Goal: Contribute content

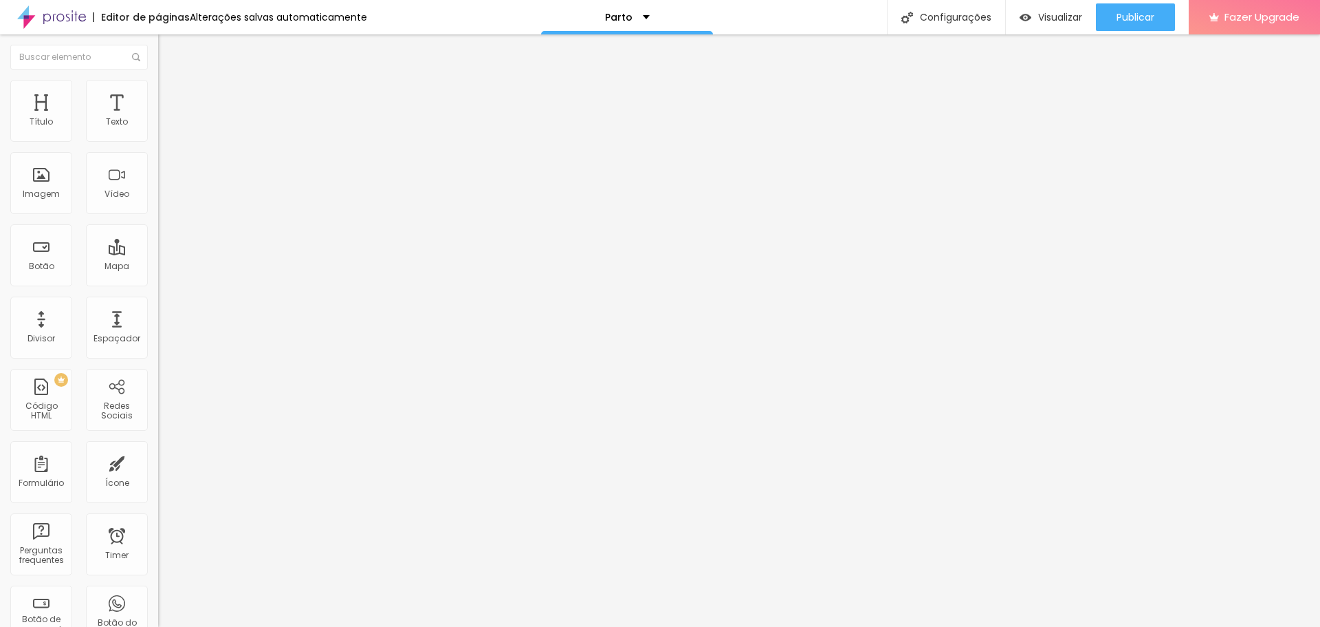
drag, startPoint x: 26, startPoint y: 53, endPoint x: 15, endPoint y: 52, distance: 11.1
click at [169, 51] on div "Editar Título" at bounding box center [208, 50] width 78 height 11
click at [169, 50] on img "button" at bounding box center [174, 50] width 11 height 11
click at [169, 54] on img "button" at bounding box center [174, 50] width 11 height 11
click at [169, 53] on div "Editar Título" at bounding box center [208, 50] width 78 height 11
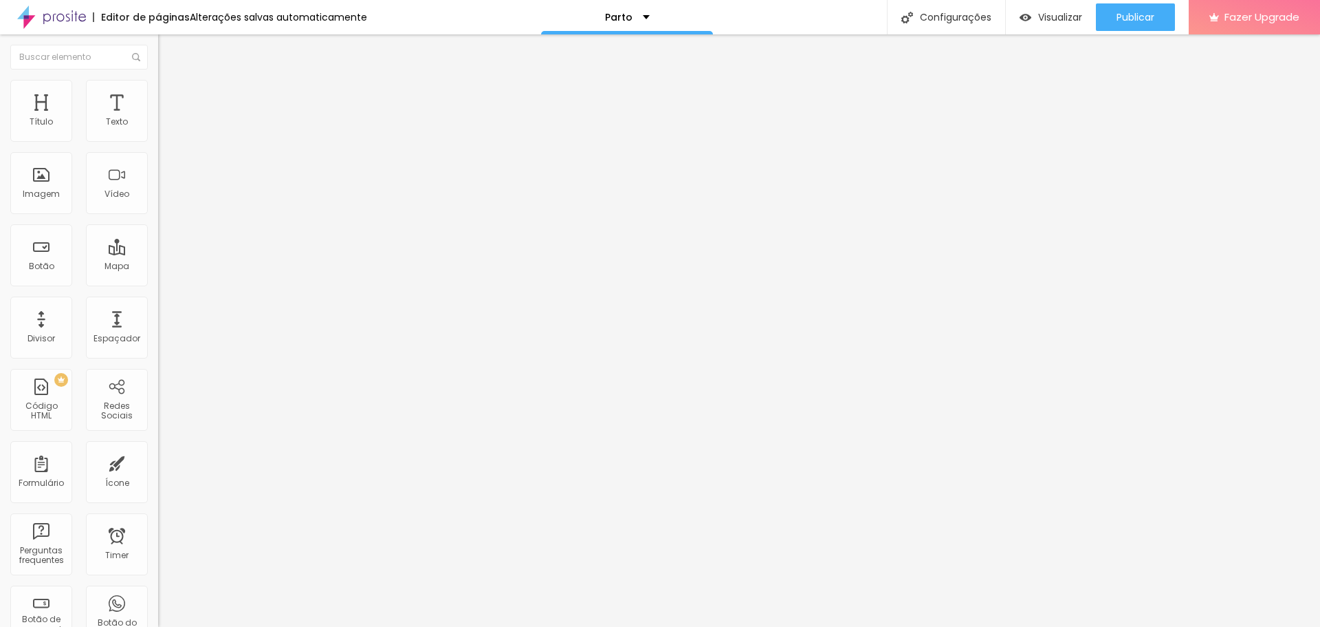
click at [169, 55] on div "Editar Título" at bounding box center [208, 50] width 78 height 11
click at [158, 118] on span "Trocar imagem" at bounding box center [195, 113] width 75 height 12
drag, startPoint x: 1121, startPoint y: 56, endPoint x: 1098, endPoint y: 95, distance: 44.7
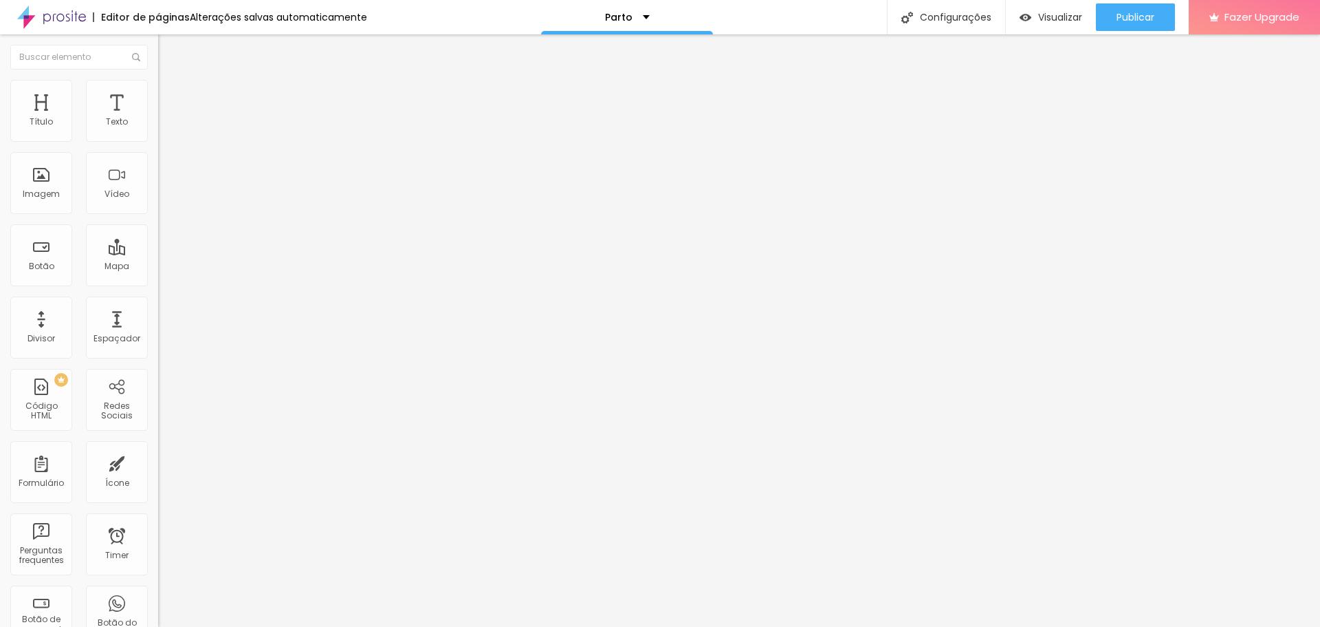
click at [158, 118] on span "Trocar imagem" at bounding box center [195, 113] width 75 height 12
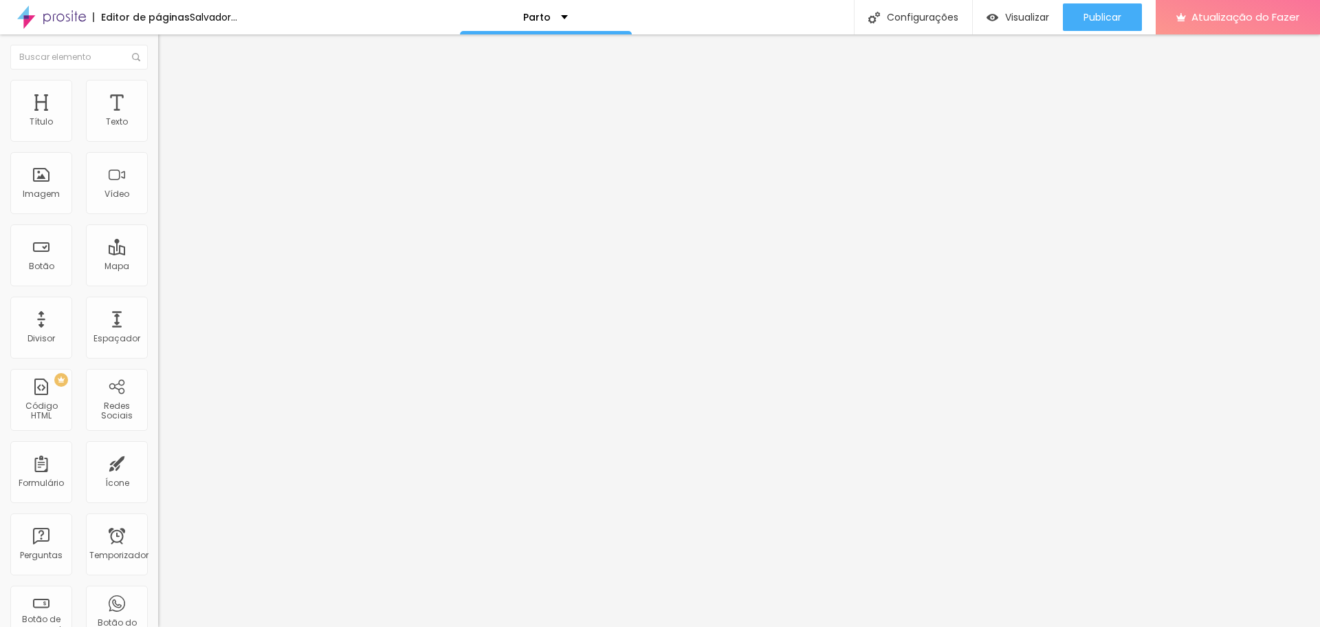
click at [158, 118] on span "Trocar imagem" at bounding box center [195, 113] width 75 height 12
type input "17"
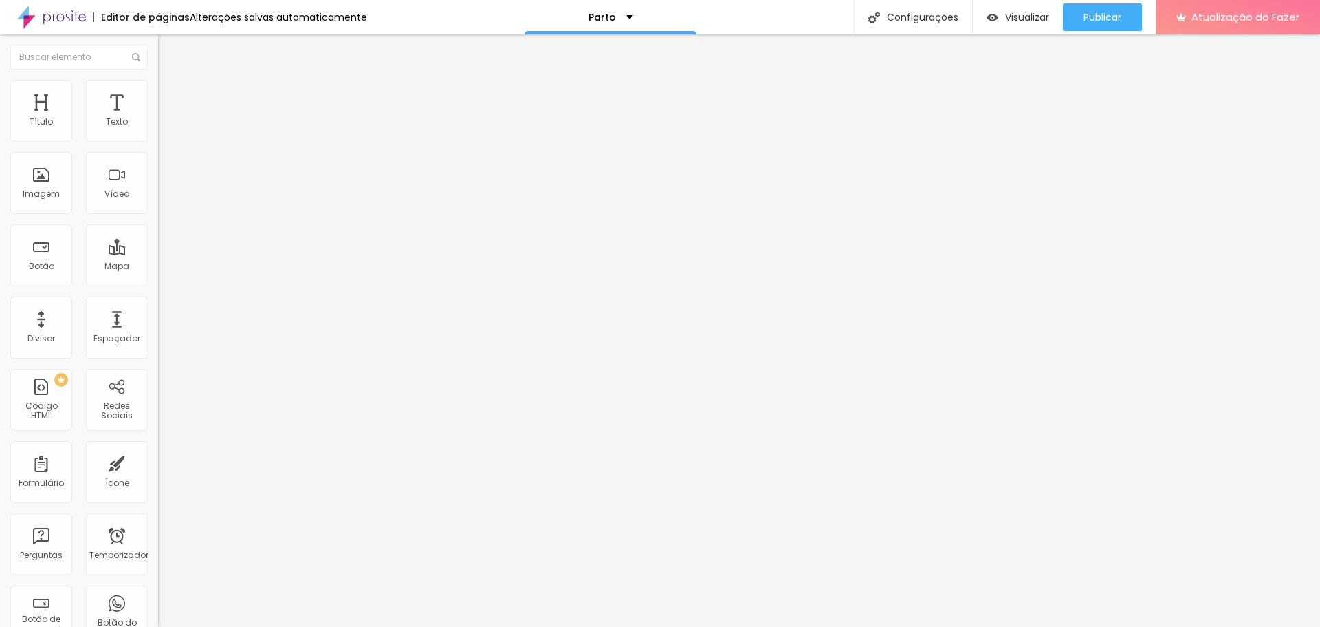
type input "18"
type input "17"
type input "16"
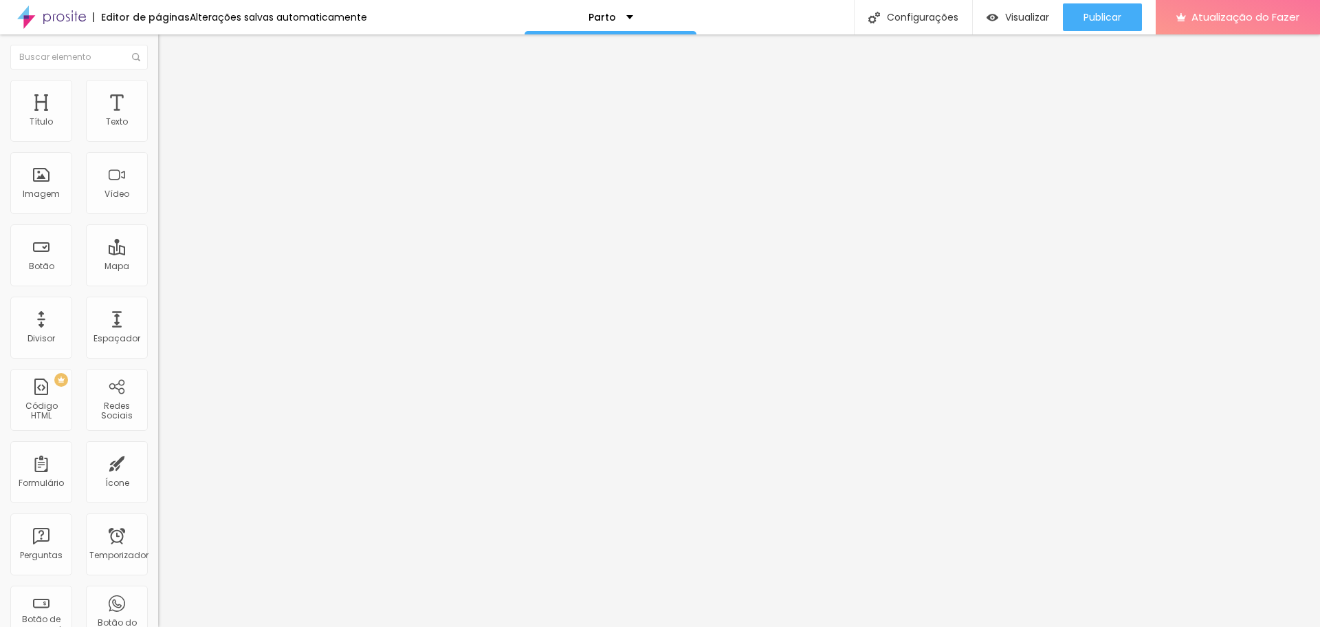
type input "16"
click at [158, 253] on input "range" at bounding box center [202, 258] width 89 height 11
type input "19"
type input "20"
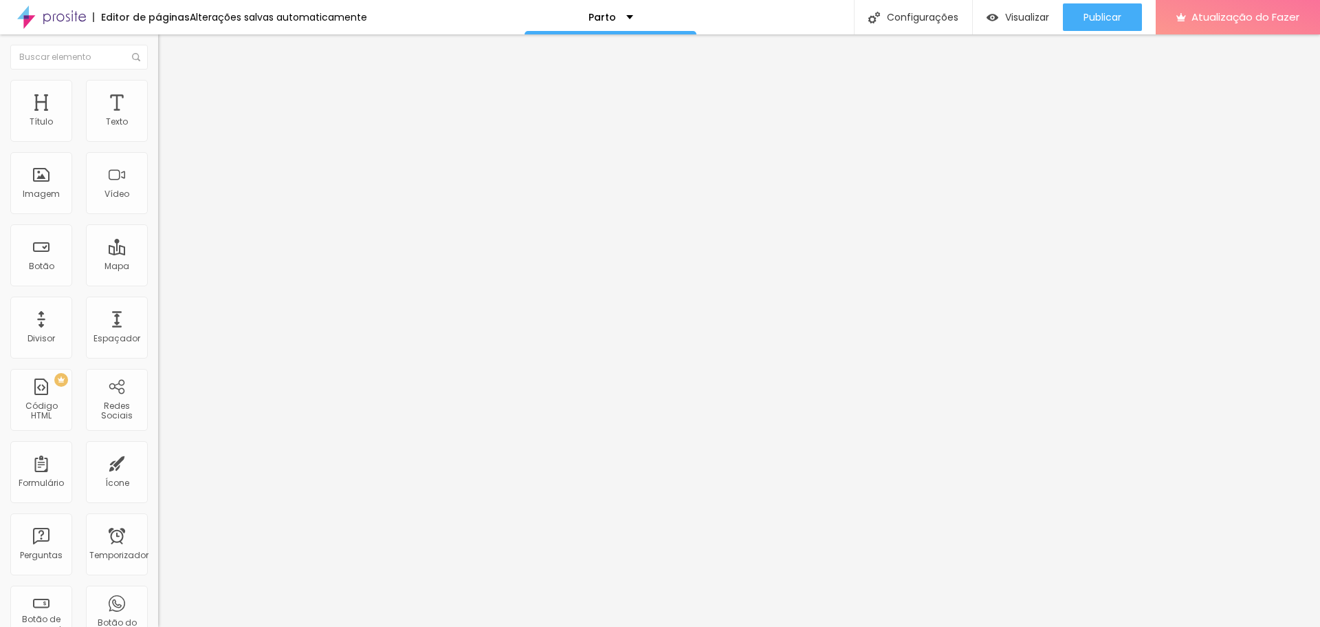
type input "20"
type input "21"
type input "22"
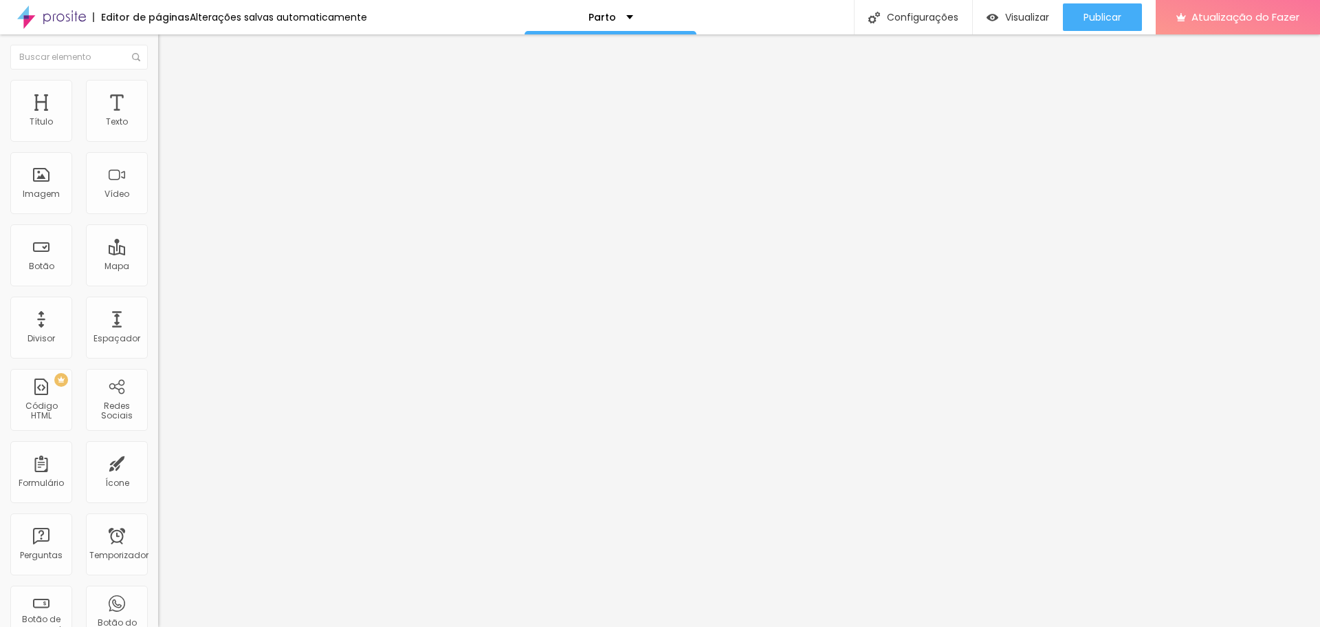
type input "23"
type input "24"
drag, startPoint x: 74, startPoint y: 137, endPoint x: 89, endPoint y: 144, distance: 17.2
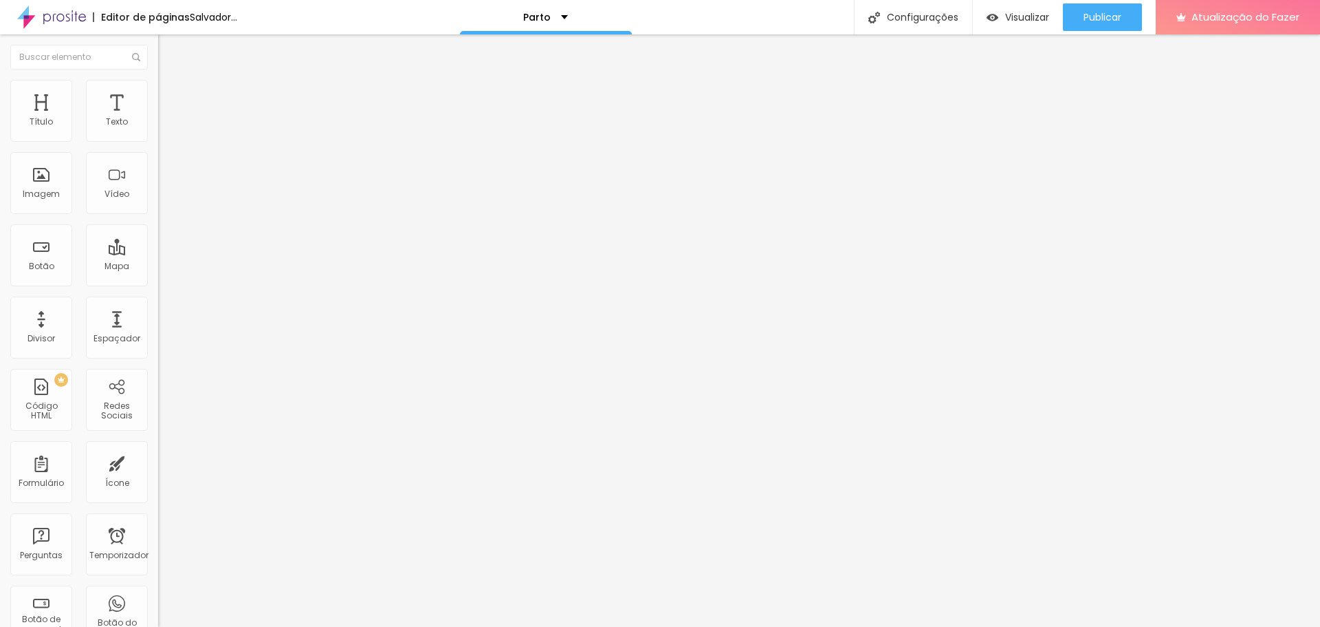
click at [158, 253] on input "range" at bounding box center [202, 258] width 89 height 11
type input "23"
type input "22"
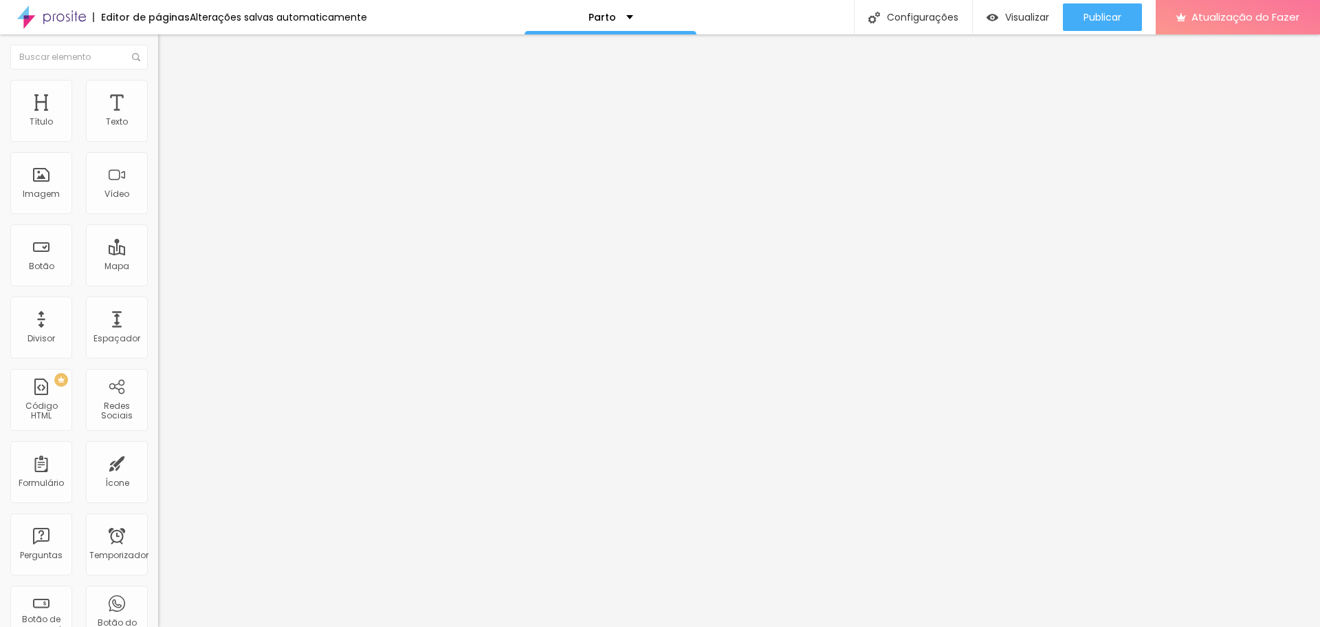
type input "21"
type input "20"
type input "19"
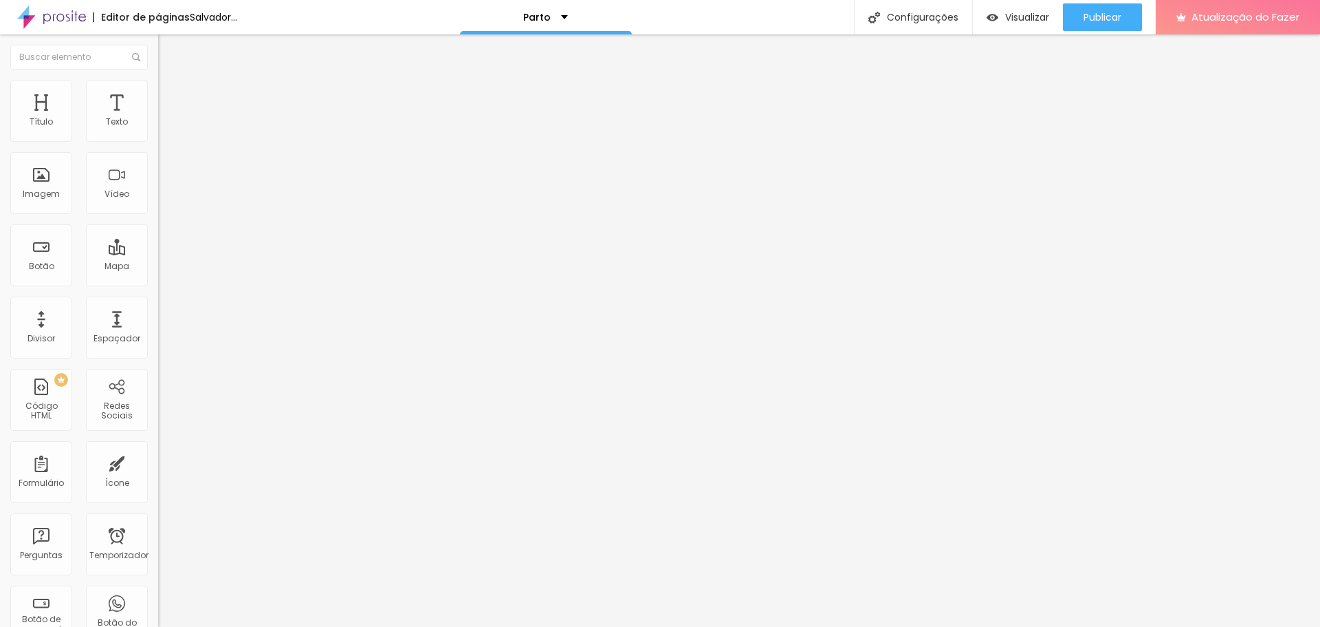
type input "19"
drag, startPoint x: 85, startPoint y: 137, endPoint x: 117, endPoint y: 134, distance: 32.4
type input "19"
click at [158, 253] on input "range" at bounding box center [202, 258] width 89 height 11
type input "18"
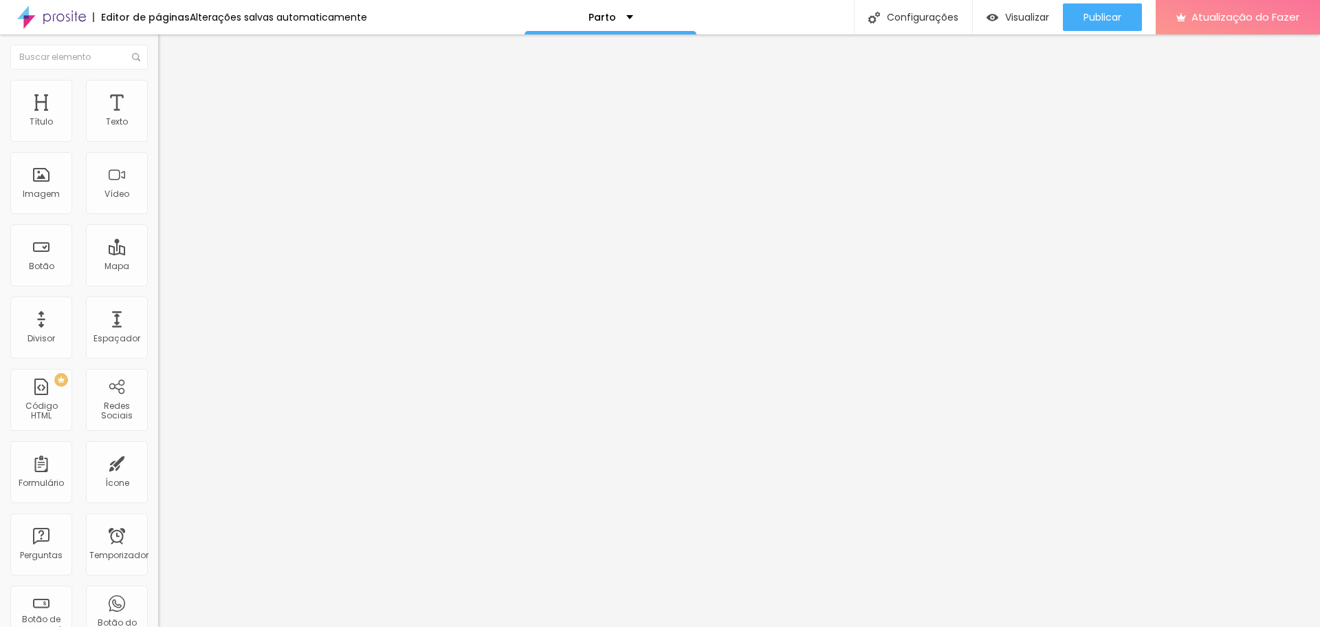
type input "18"
type input "17"
click at [158, 253] on input "range" at bounding box center [202, 258] width 89 height 11
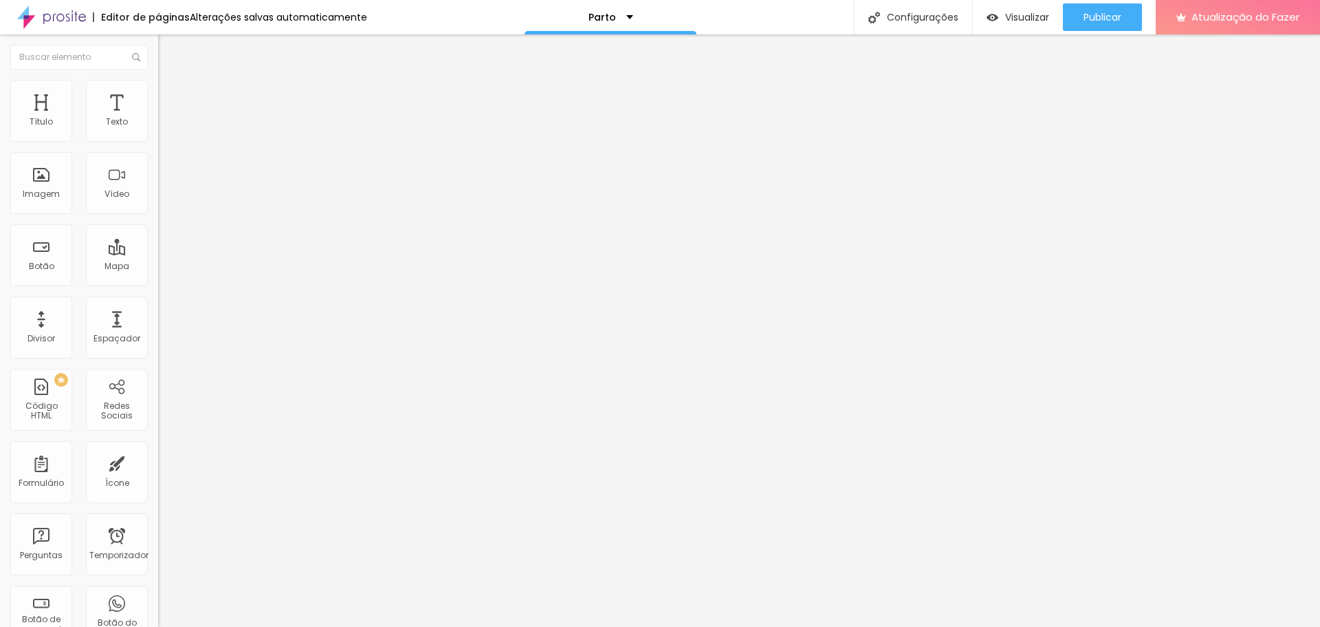
type input "18"
type input "19"
type input "20"
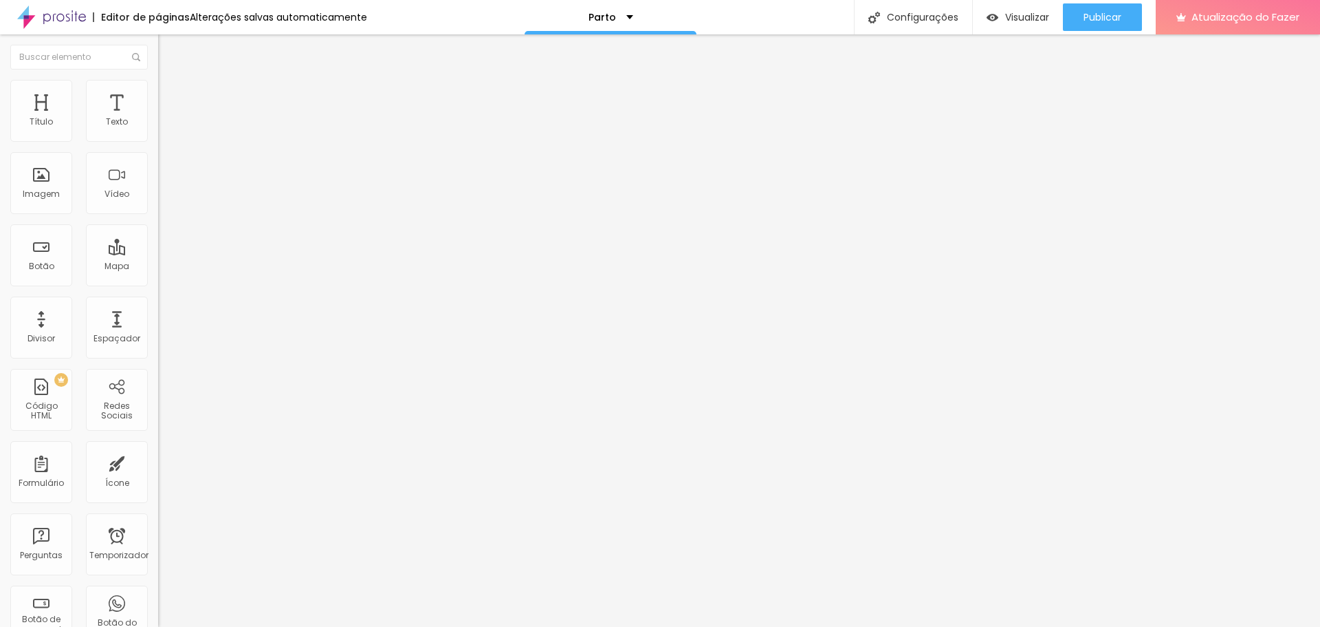
type input "20"
type input "21"
type input "22"
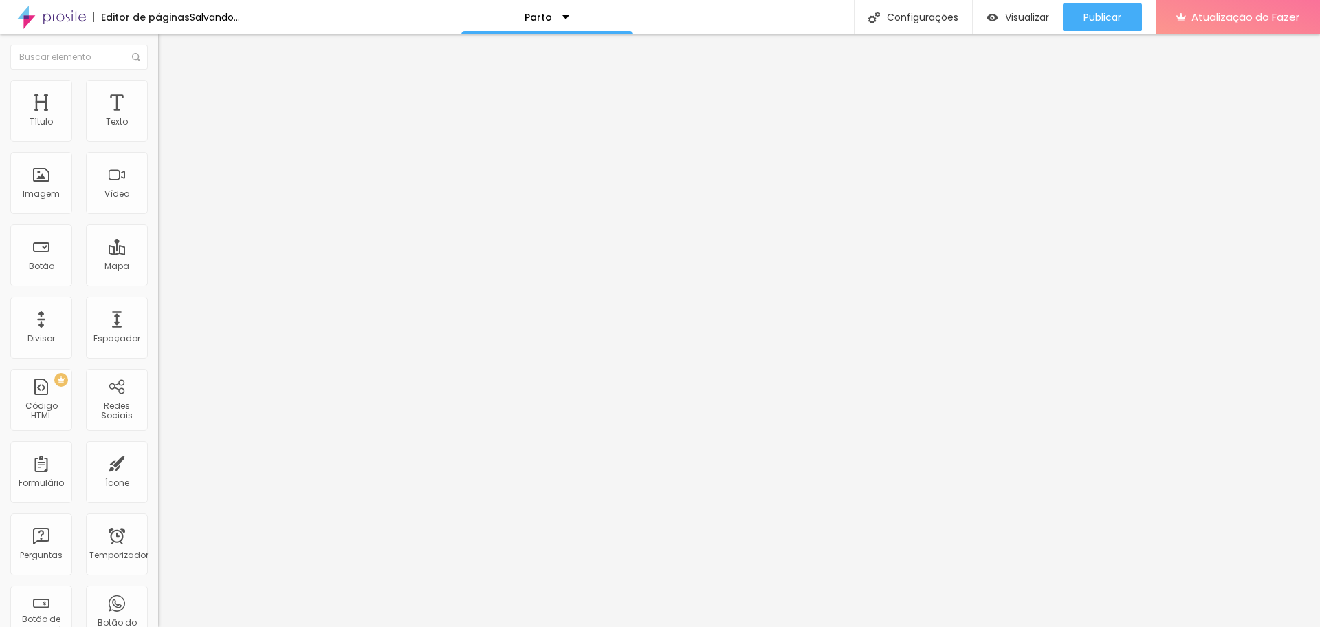
type input "23"
drag, startPoint x: 67, startPoint y: 135, endPoint x: 83, endPoint y: 138, distance: 16.9
click at [158, 253] on input "range" at bounding box center [202, 258] width 89 height 11
type input "22"
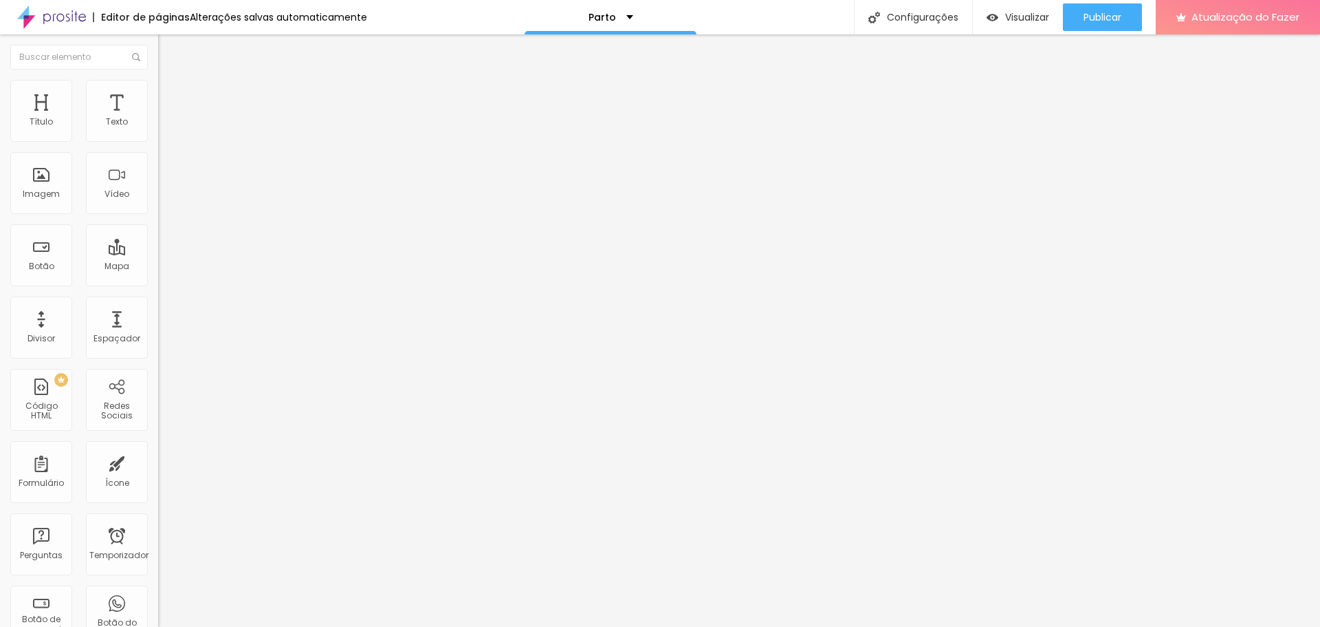
type input "22"
type input "21"
click at [158, 253] on input "range" at bounding box center [202, 258] width 89 height 11
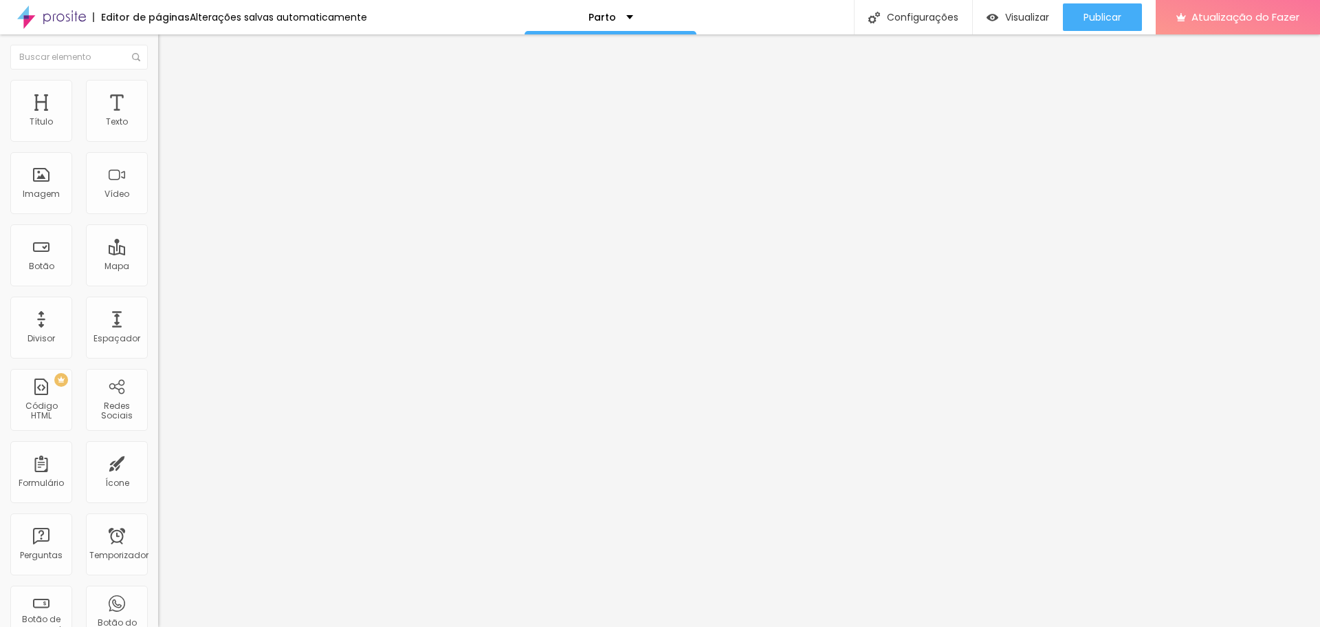
type input "17"
type input "18"
type input "19"
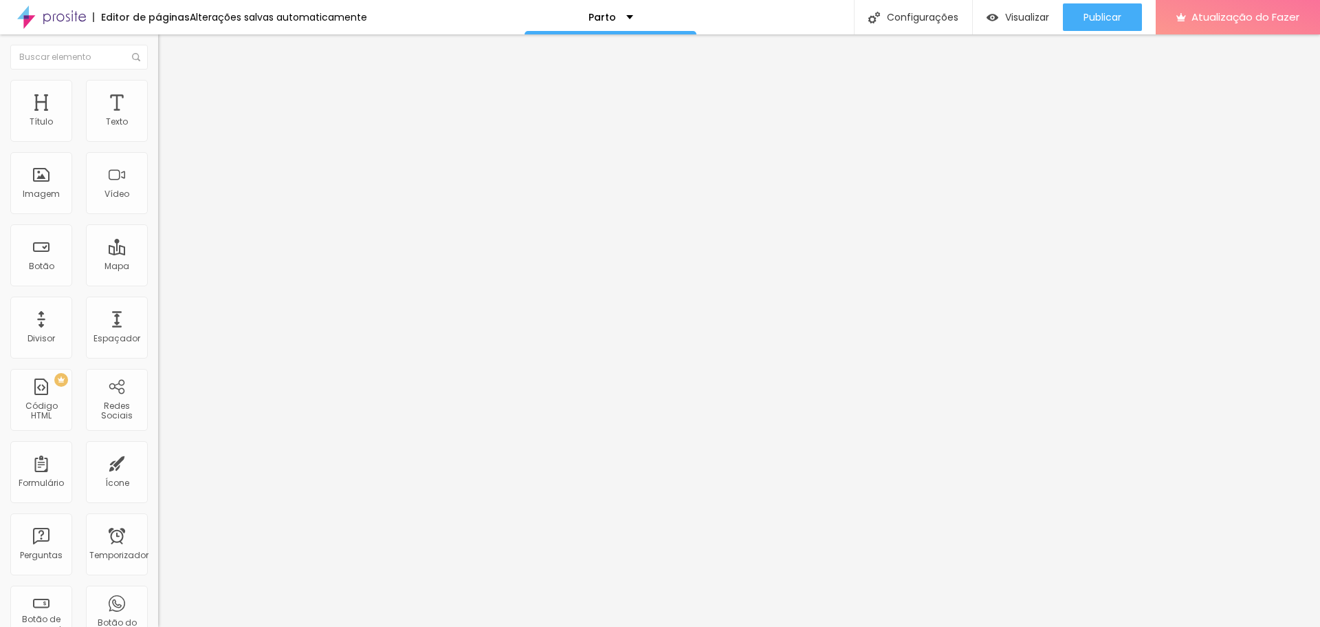
type input "19"
type input "20"
drag, startPoint x: 61, startPoint y: 135, endPoint x: 73, endPoint y: 136, distance: 12.5
type input "20"
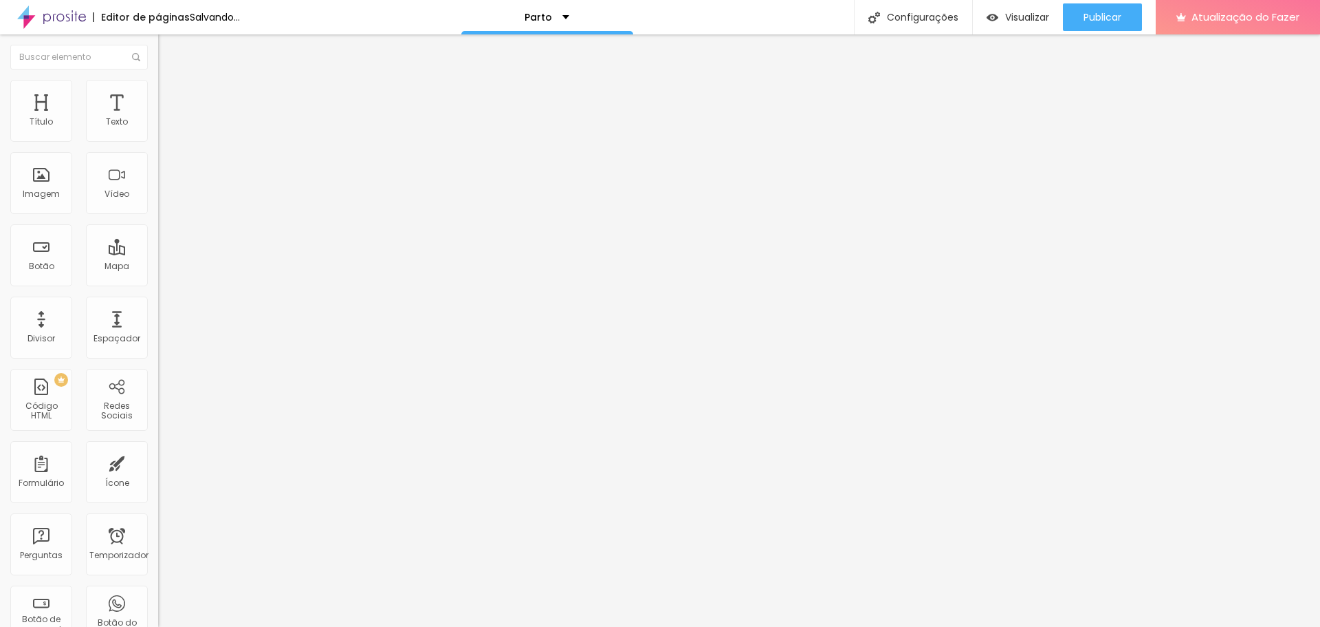
click at [158, 253] on input "range" at bounding box center [202, 258] width 89 height 11
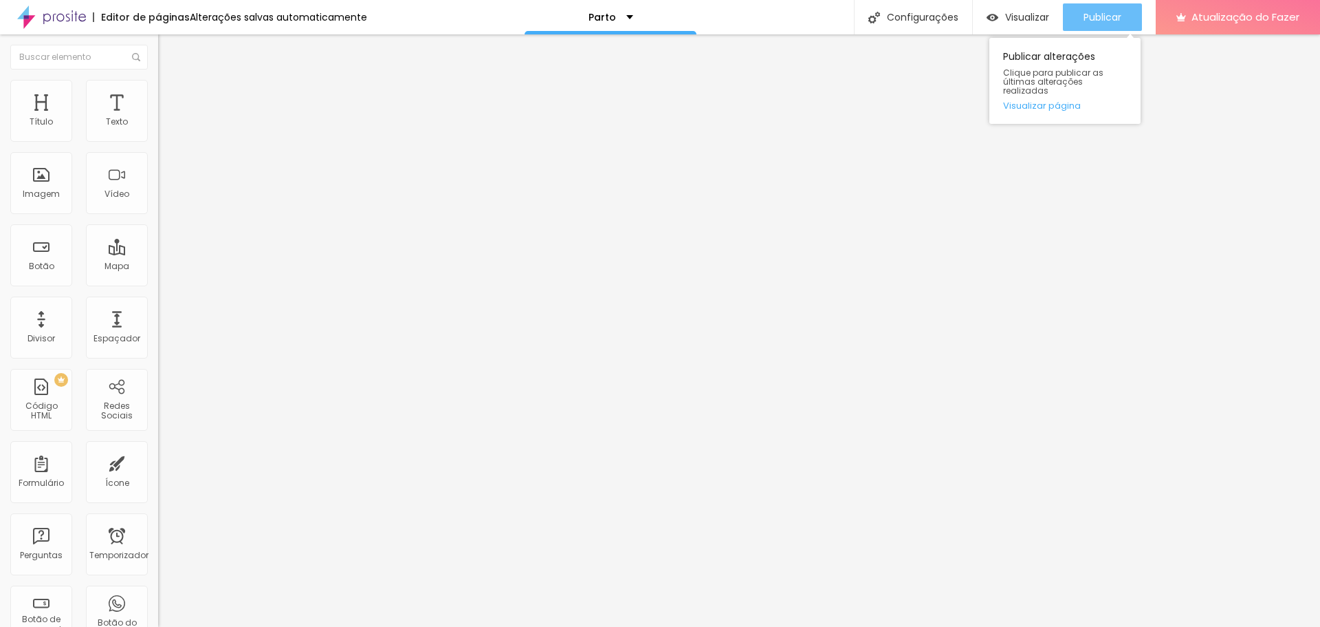
click at [1095, 13] on font "Publicar" at bounding box center [1103, 17] width 38 height 14
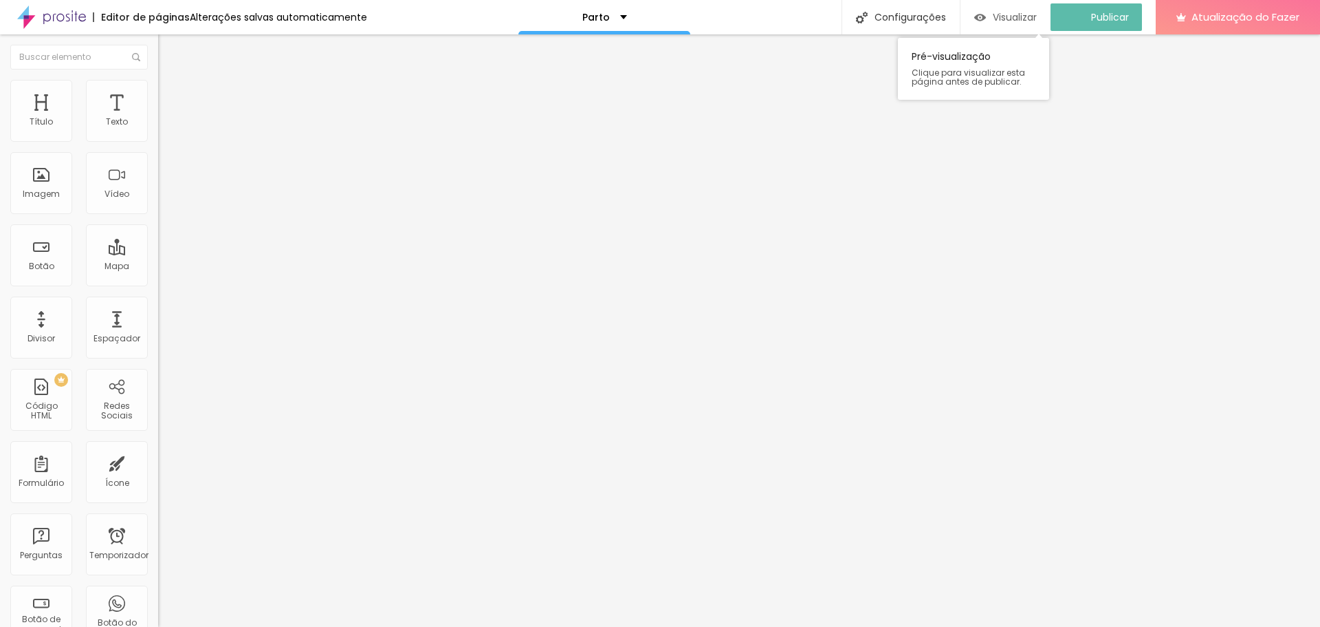
click at [1031, 15] on font "Visualizar" at bounding box center [1015, 17] width 44 height 14
click at [99, 106] on div "Texto" at bounding box center [117, 111] width 62 height 62
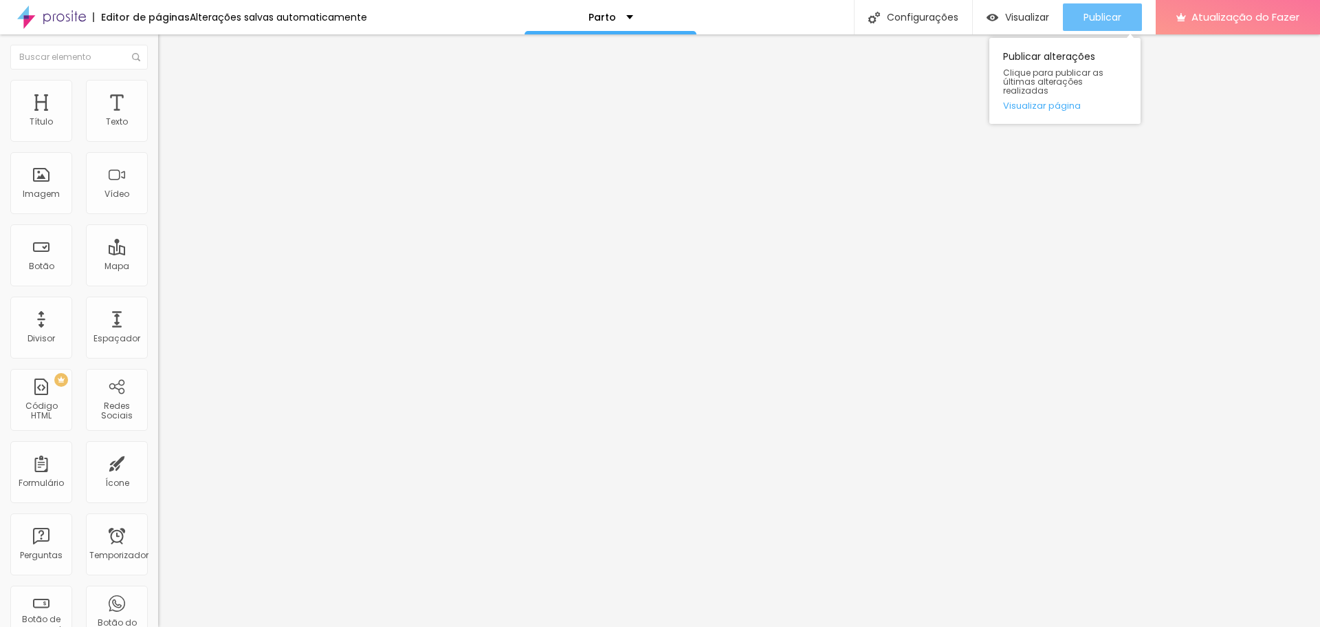
click at [1097, 16] on font "Publicar" at bounding box center [1103, 17] width 38 height 14
